Goal: Task Accomplishment & Management: Manage account settings

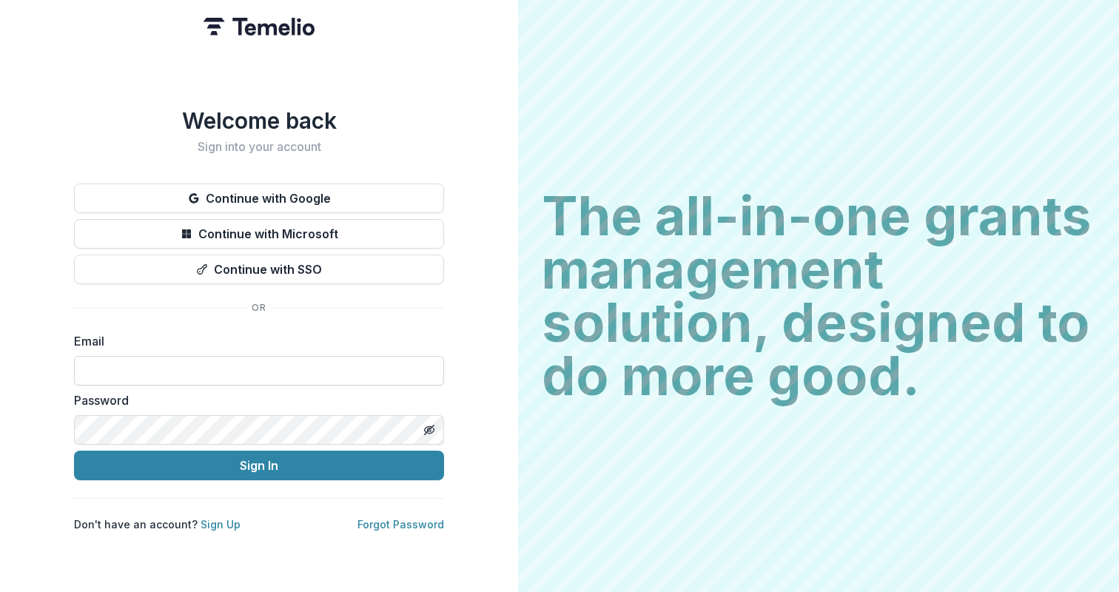
click at [266, 369] on input at bounding box center [259, 371] width 370 height 30
type input "**********"
click at [74, 451] on button "Sign In" at bounding box center [259, 466] width 370 height 30
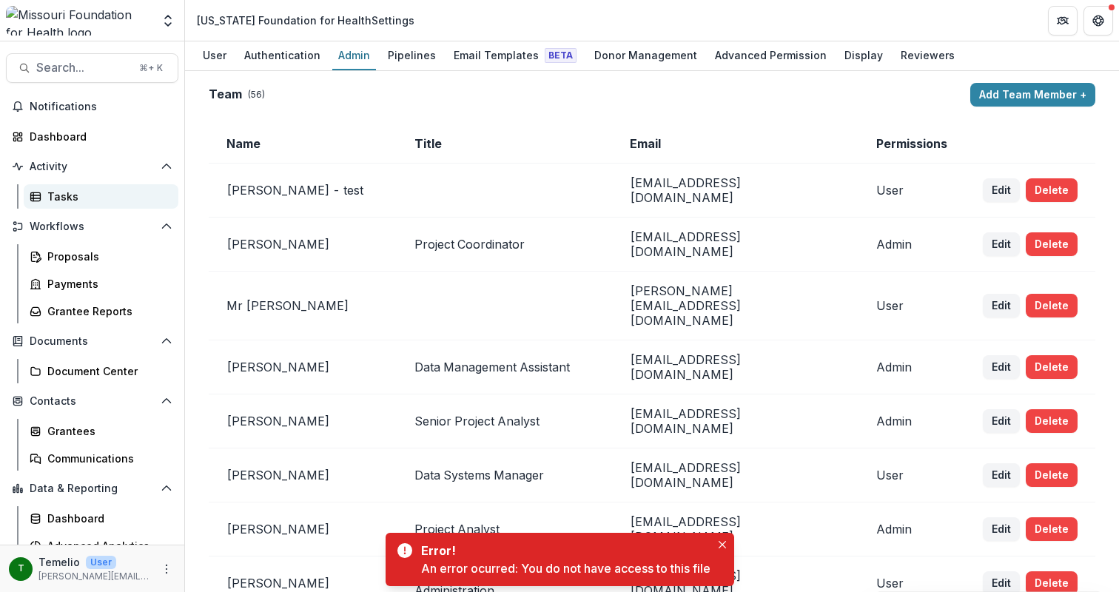
click at [101, 198] on div "Tasks" at bounding box center [106, 197] width 119 height 16
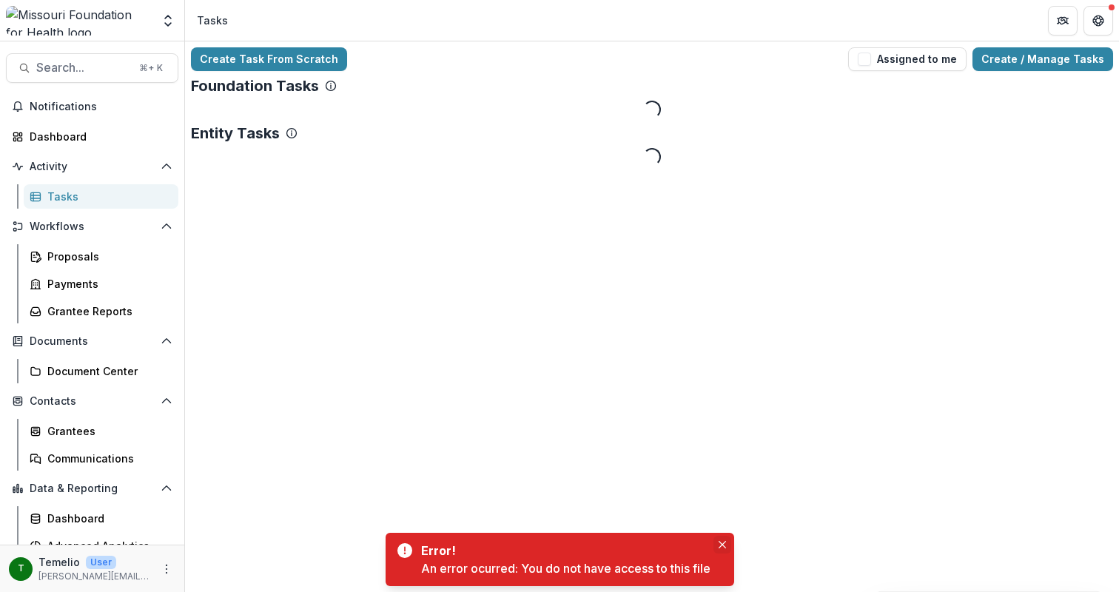
click at [726, 546] on icon "Close" at bounding box center [722, 544] width 7 height 7
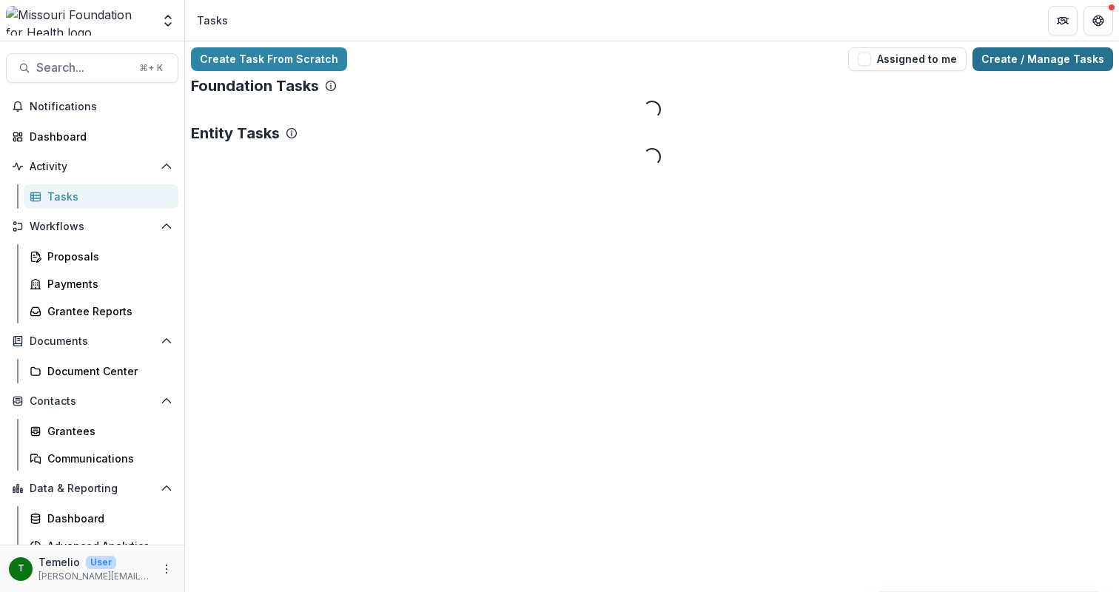
click at [1045, 59] on link "Create / Manage Tasks" at bounding box center [1043, 59] width 141 height 24
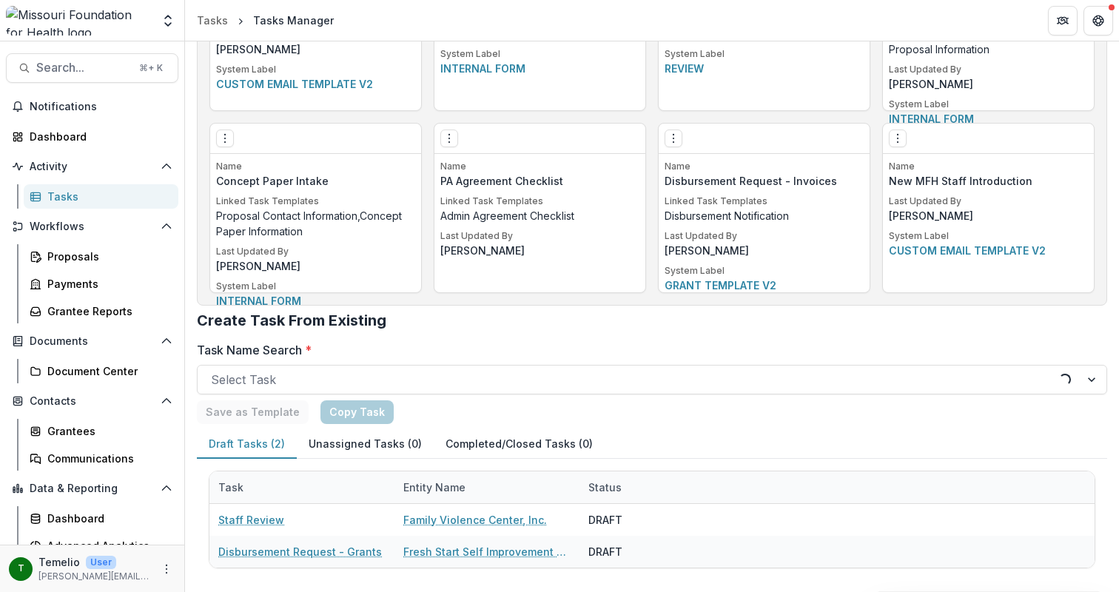
scroll to position [3020, 0]
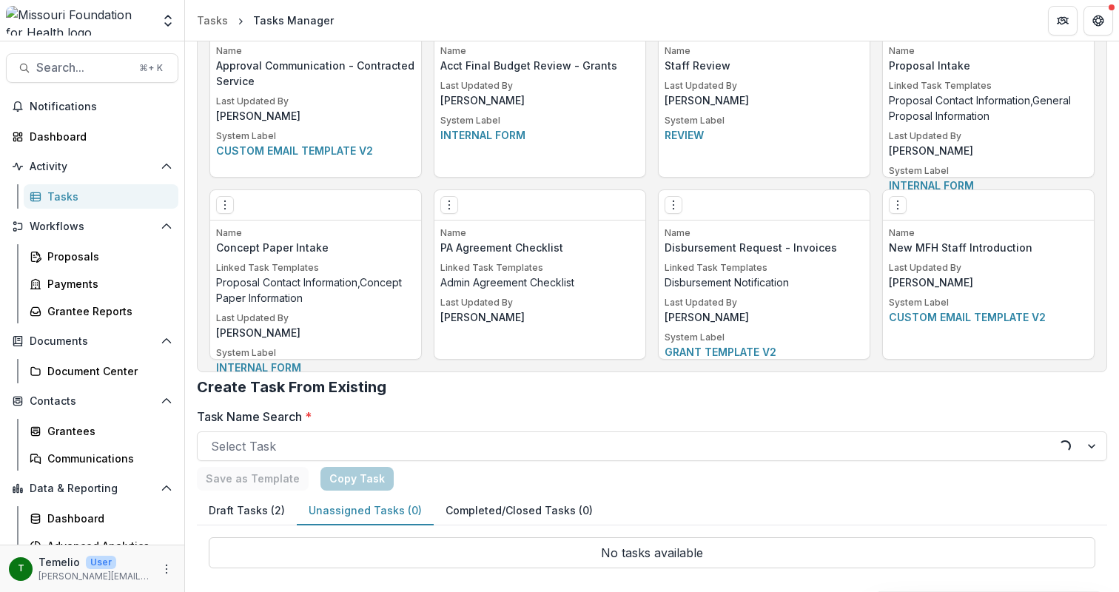
click at [649, 380] on h2 "Create Task From Existing" at bounding box center [652, 393] width 911 height 30
click at [101, 200] on div "Tasks" at bounding box center [106, 197] width 119 height 16
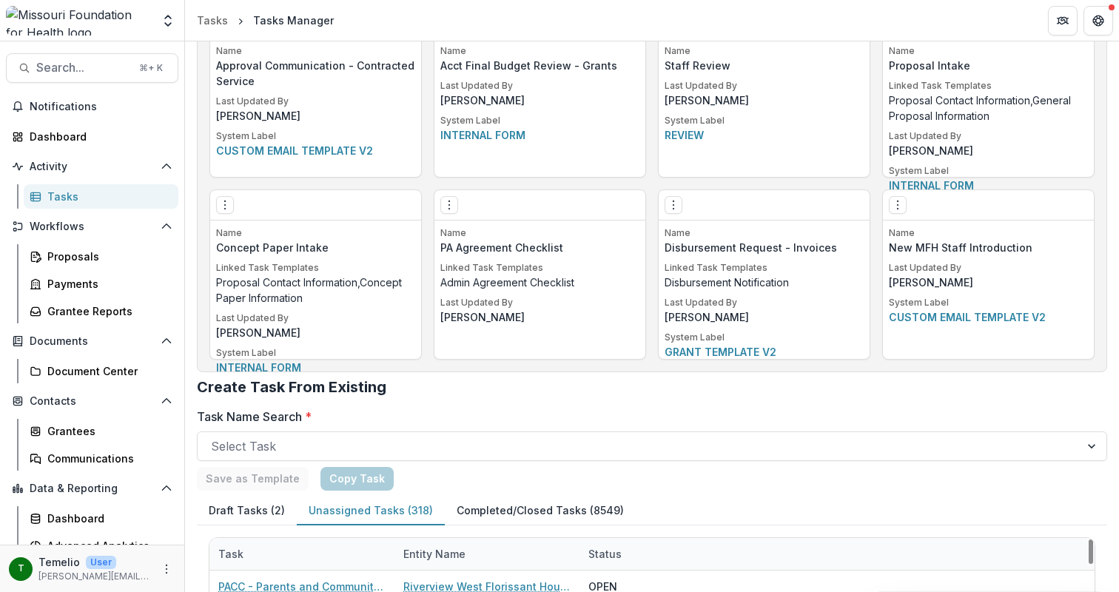
click at [851, 540] on div "Task Entity Name Status" at bounding box center [652, 554] width 885 height 33
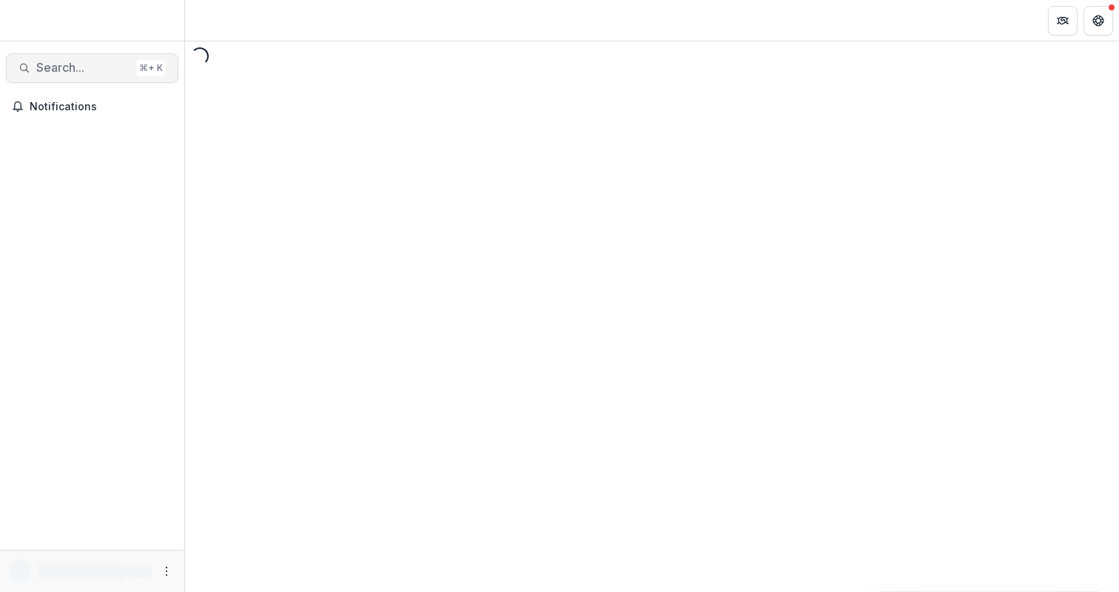
click at [84, 71] on span "Search..." at bounding box center [83, 68] width 94 height 14
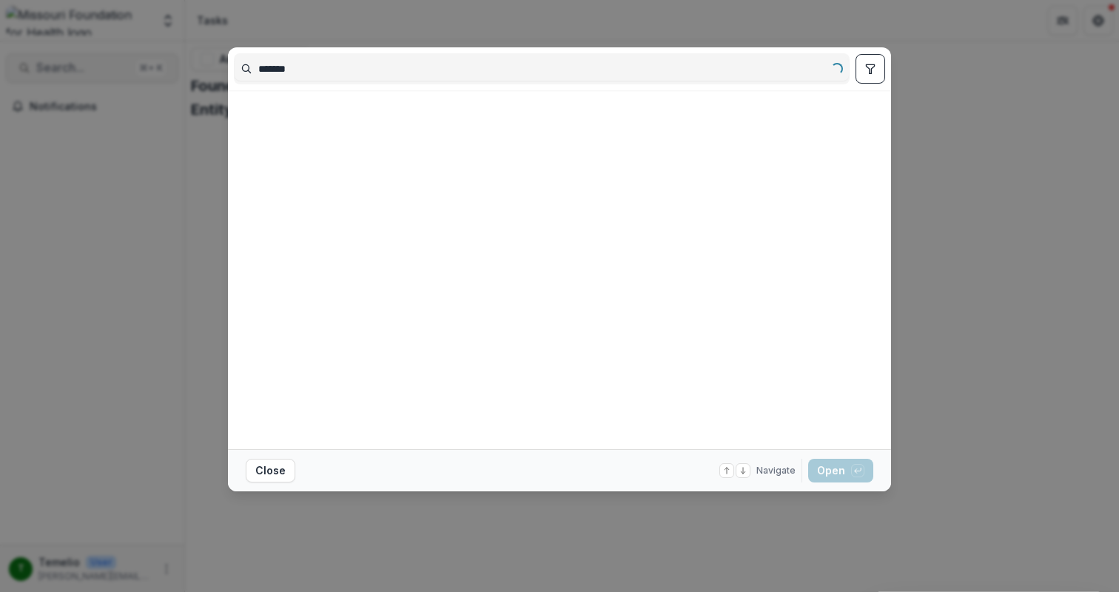
type input "********"
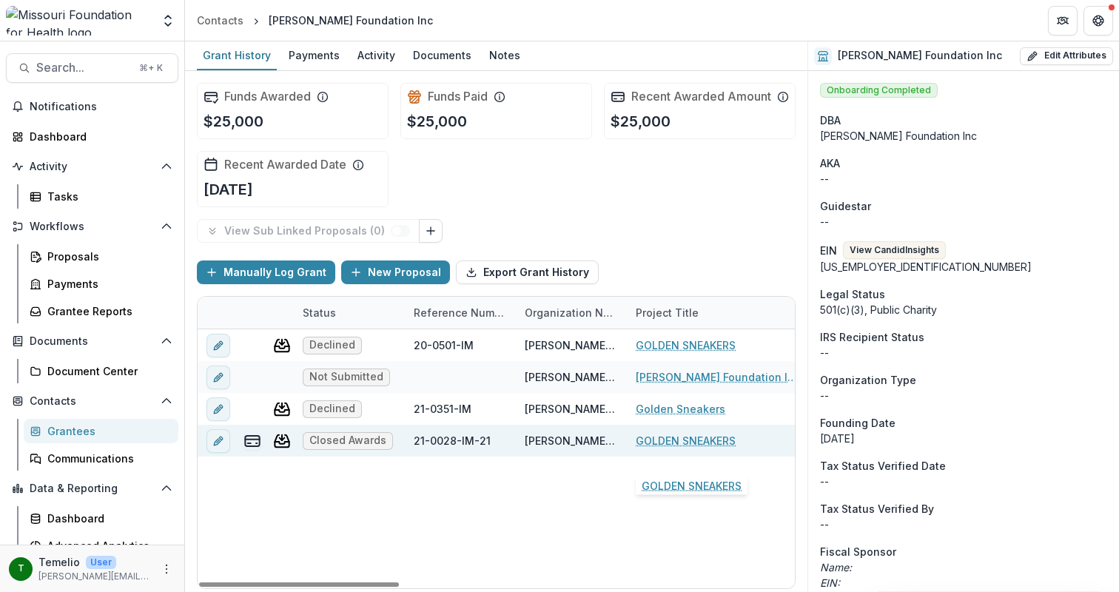
click at [663, 449] on link "GOLDEN SNEAKERS" at bounding box center [686, 441] width 100 height 16
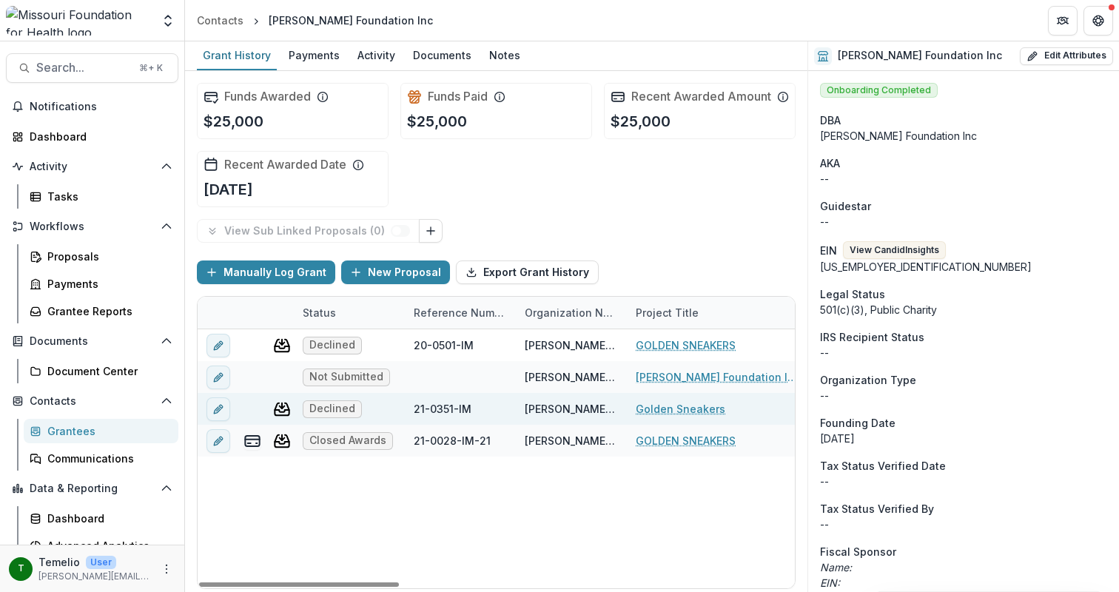
click at [657, 417] on link "Golden Sneakers" at bounding box center [681, 409] width 90 height 16
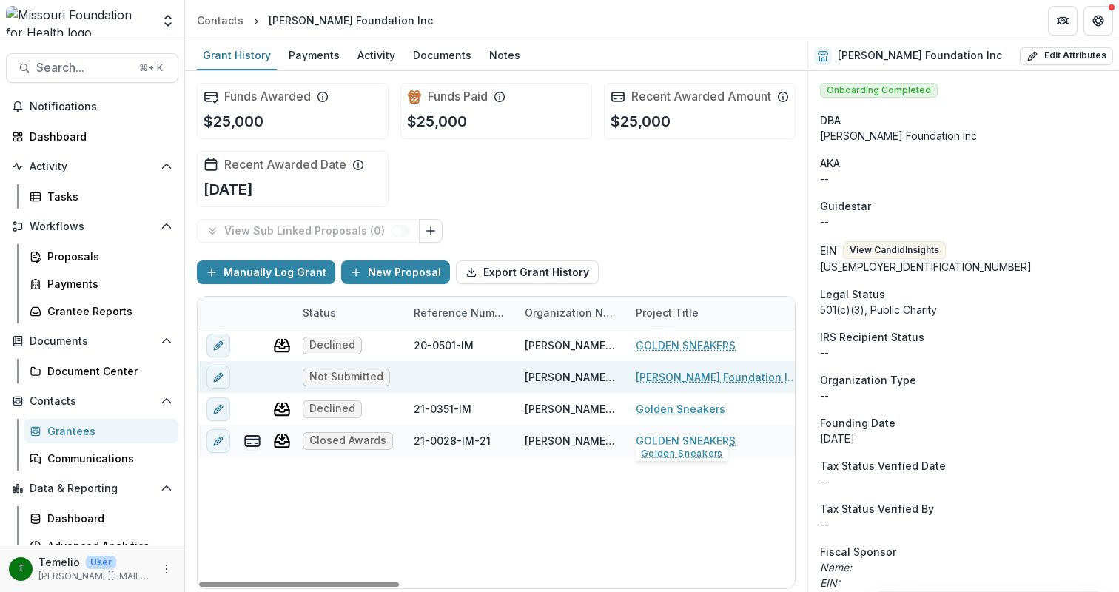
click at [651, 385] on link "Buchanan Foundation Inc - 2025 - 2025 Request for Concept Papers" at bounding box center [719, 377] width 167 height 16
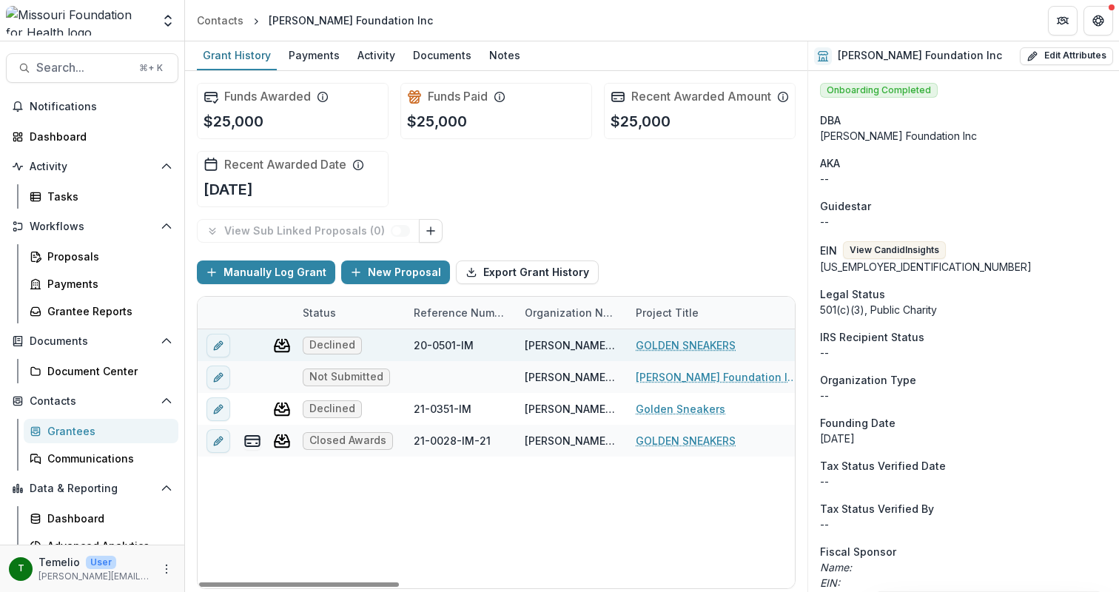
click at [653, 353] on link "GOLDEN SNEAKERS" at bounding box center [686, 346] width 100 height 16
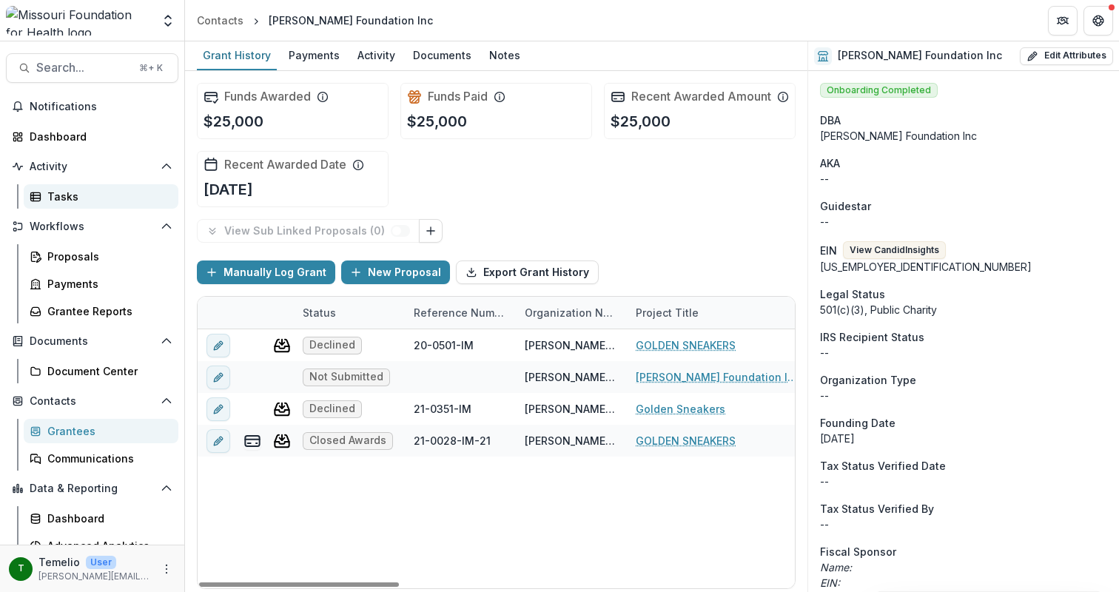
click at [118, 197] on div "Tasks" at bounding box center [106, 197] width 119 height 16
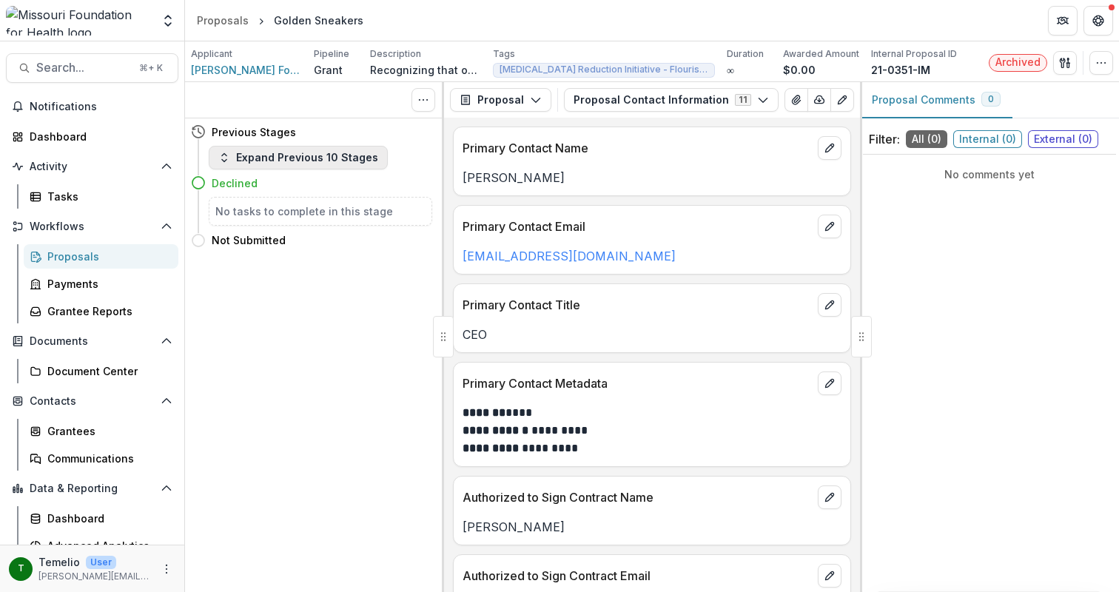
click at [323, 160] on button "Expand Previous 10 Stages" at bounding box center [298, 158] width 179 height 24
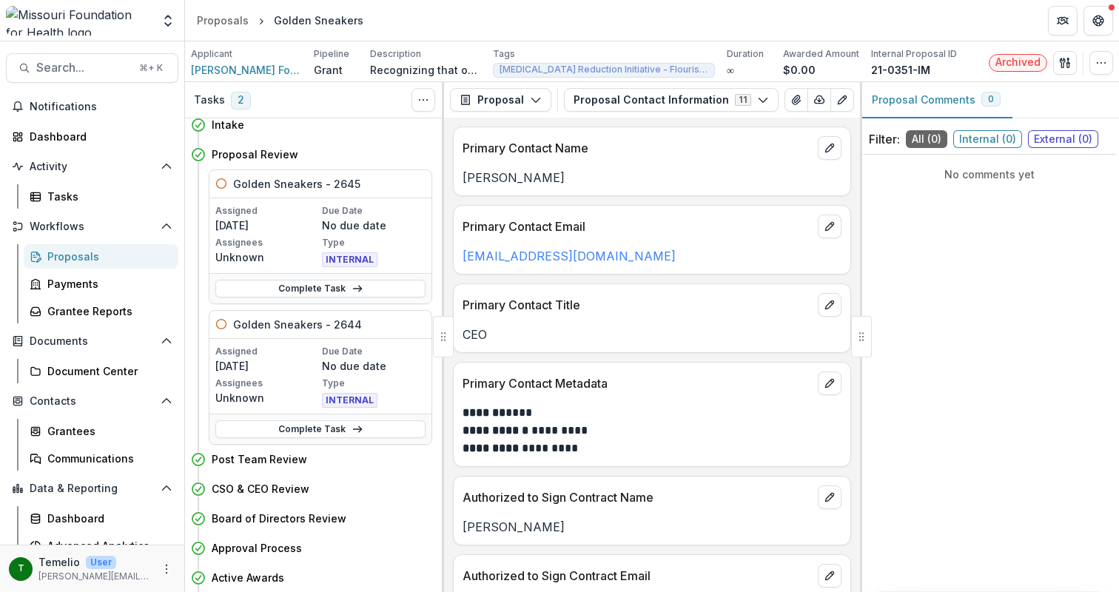
scroll to position [70, 0]
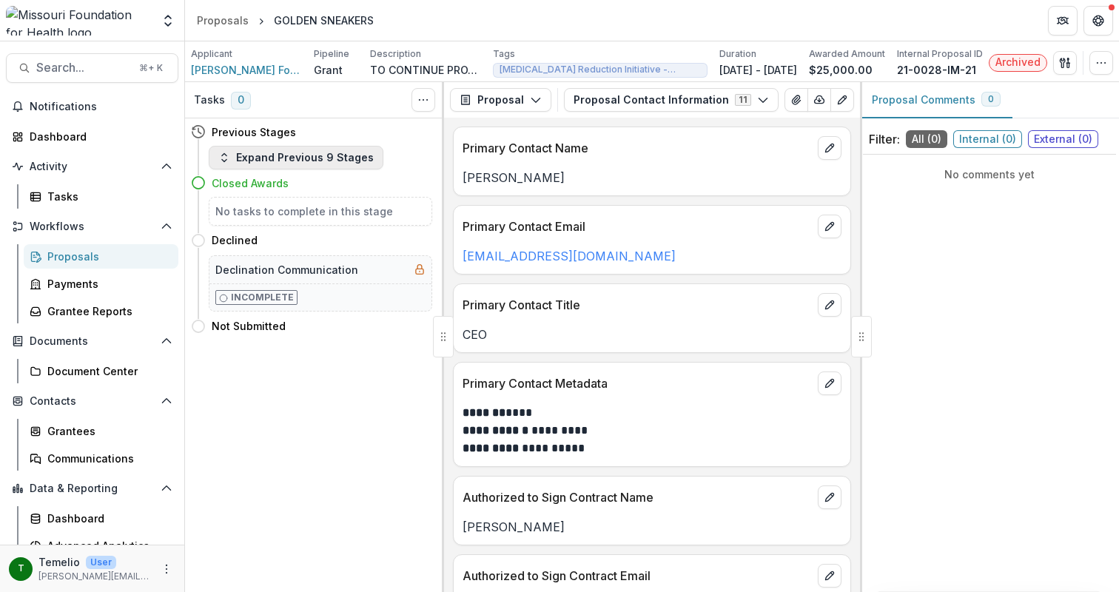
click at [325, 163] on button "Expand Previous 9 Stages" at bounding box center [296, 158] width 175 height 24
